Goal: Transaction & Acquisition: Purchase product/service

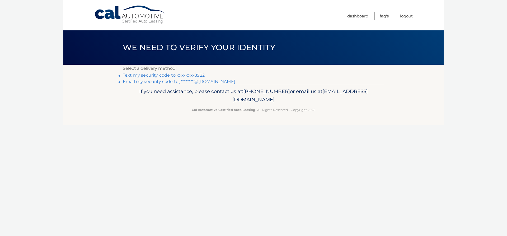
click at [175, 81] on link "Email my security code to j********@aol.com" at bounding box center [179, 81] width 112 height 5
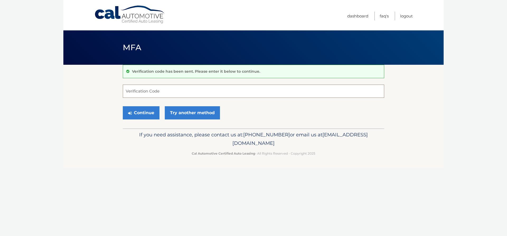
click at [179, 91] on input "Verification Code" at bounding box center [253, 90] width 261 height 13
type input "534973"
click at [140, 116] on button "Continue" at bounding box center [141, 112] width 37 height 13
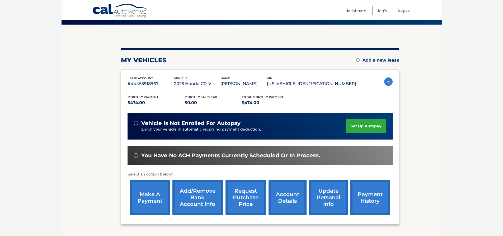
scroll to position [53, 0]
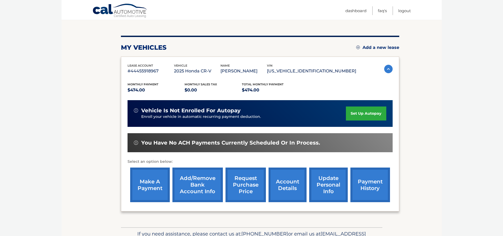
click at [365, 182] on link "payment history" at bounding box center [370, 184] width 40 height 35
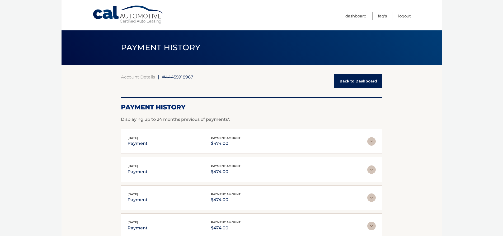
click at [350, 78] on link "Back to Dashboard" at bounding box center [358, 81] width 48 height 14
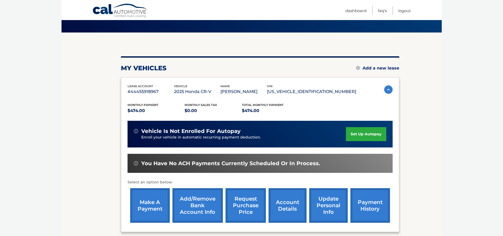
scroll to position [53, 0]
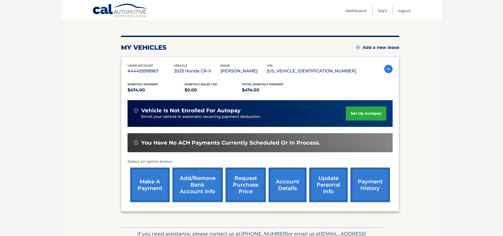
click at [151, 184] on link "make a payment" at bounding box center [150, 184] width 40 height 35
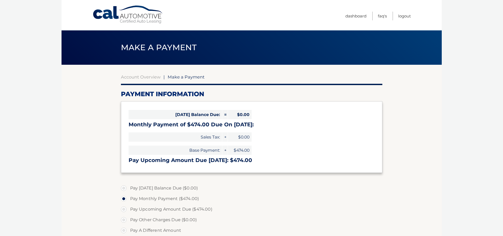
select select "MzlmM2MwODgtYjI1OS00YWEwLTg3ZGItZjQ1ODAwMTA0N2Fh"
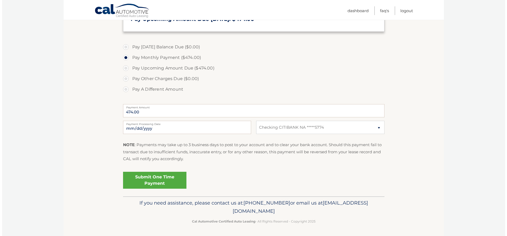
scroll to position [141, 0]
click at [148, 180] on link "Submit One Time Payment" at bounding box center [152, 179] width 63 height 17
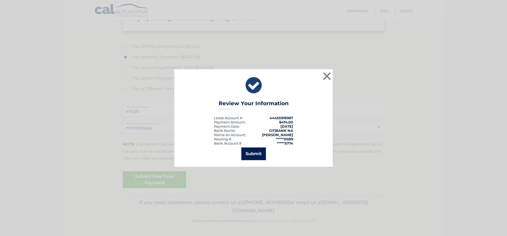
click at [258, 154] on button "Submit" at bounding box center [253, 153] width 25 height 13
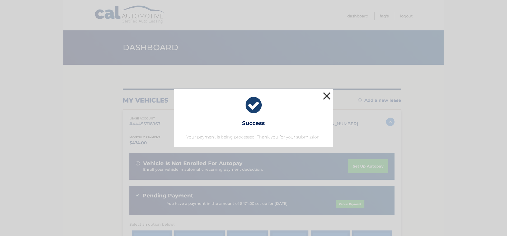
click at [329, 95] on button "×" at bounding box center [326, 96] width 11 height 11
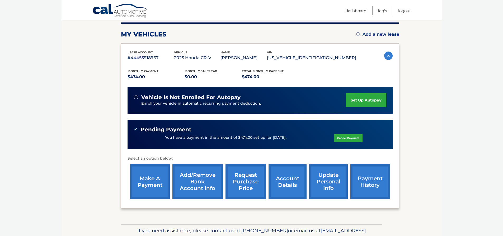
scroll to position [79, 0]
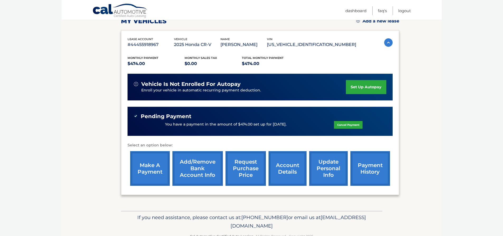
click at [367, 173] on link "payment history" at bounding box center [370, 168] width 40 height 35
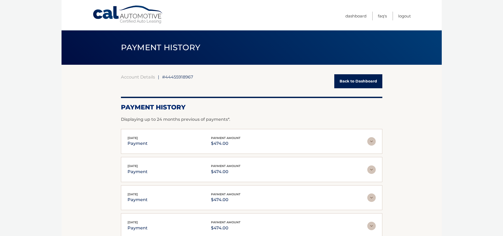
click at [342, 83] on link "Back to Dashboard" at bounding box center [358, 81] width 48 height 14
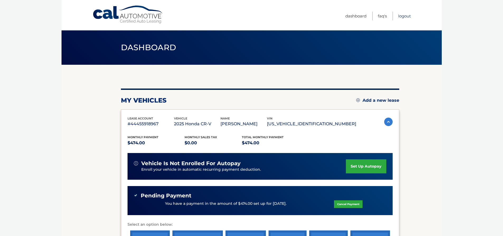
click at [408, 16] on link "Logout" at bounding box center [404, 16] width 13 height 9
